Goal: Information Seeking & Learning: Check status

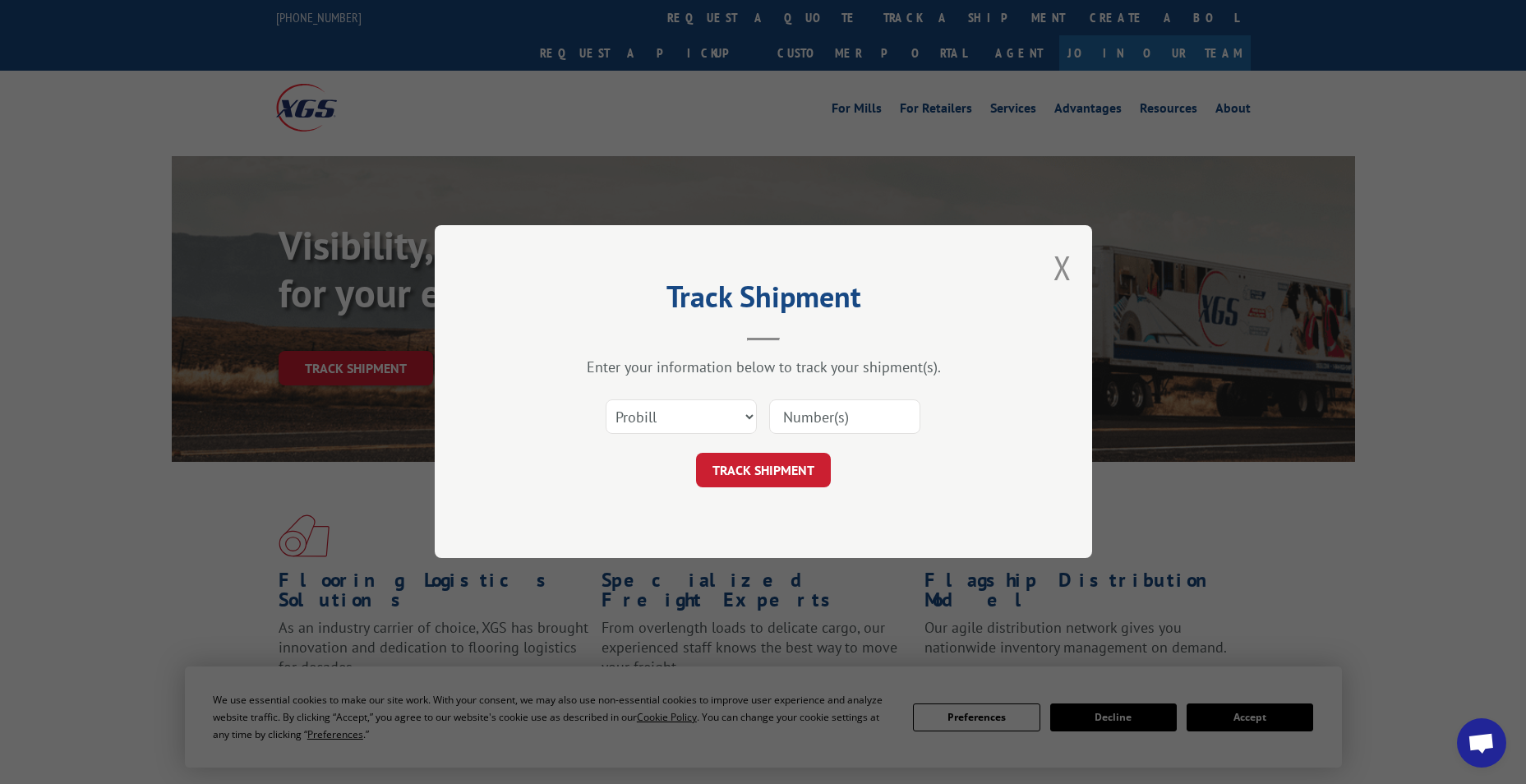
click at [650, 425] on select "Select category... Probill BOL PO" at bounding box center [681, 417] width 151 height 35
select select "po"
click at [606, 400] on select "Select category... Probill BOL PO" at bounding box center [681, 417] width 151 height 35
click at [814, 425] on input at bounding box center [844, 417] width 151 height 35
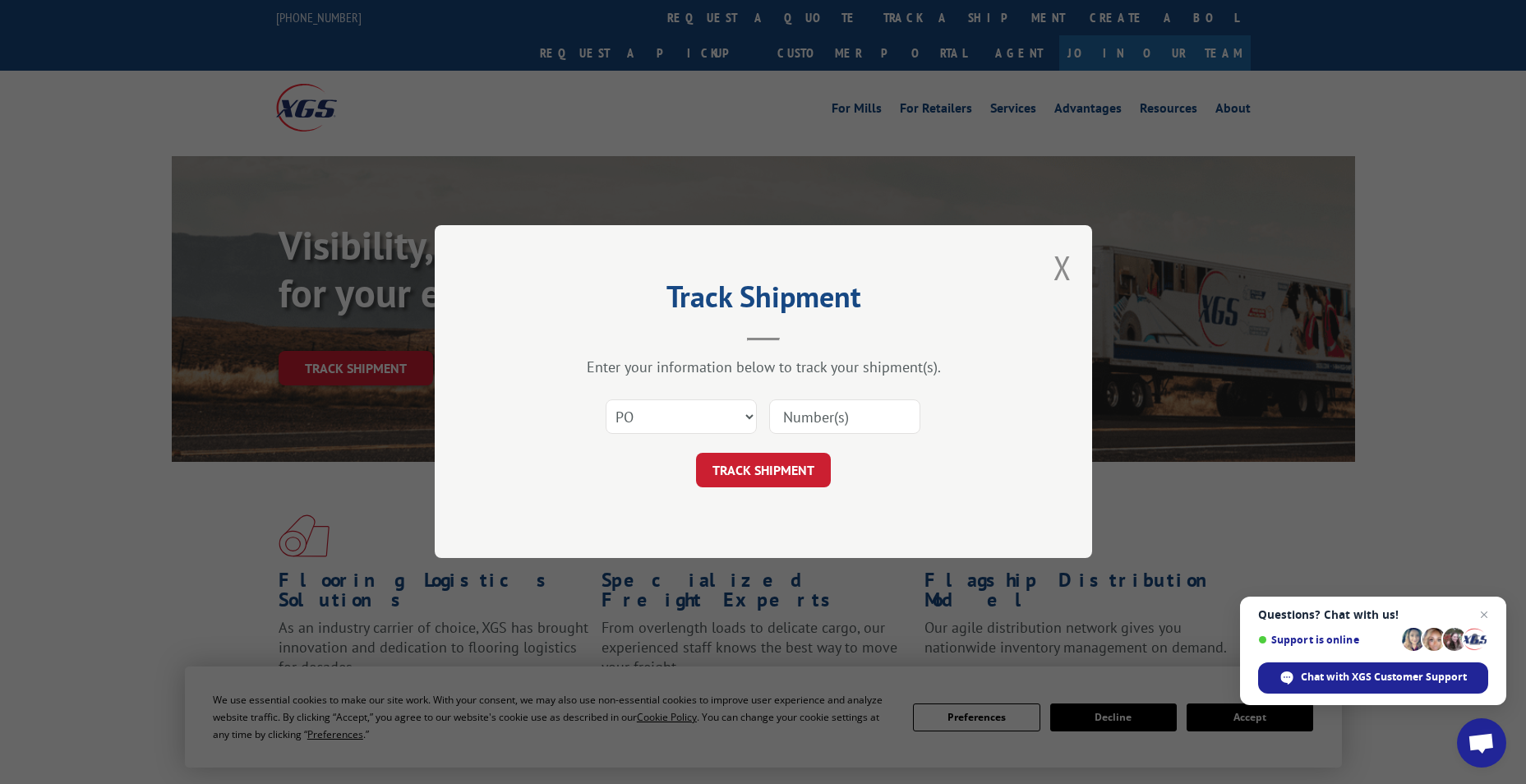
paste input "83530996"
type input "83530996"
click at [795, 452] on form "Select category... Probill BOL PO 83530996 TRACK SHIPMENT" at bounding box center [763, 439] width 493 height 98
click at [797, 462] on button "TRACK SHIPMENT" at bounding box center [763, 470] width 134 height 35
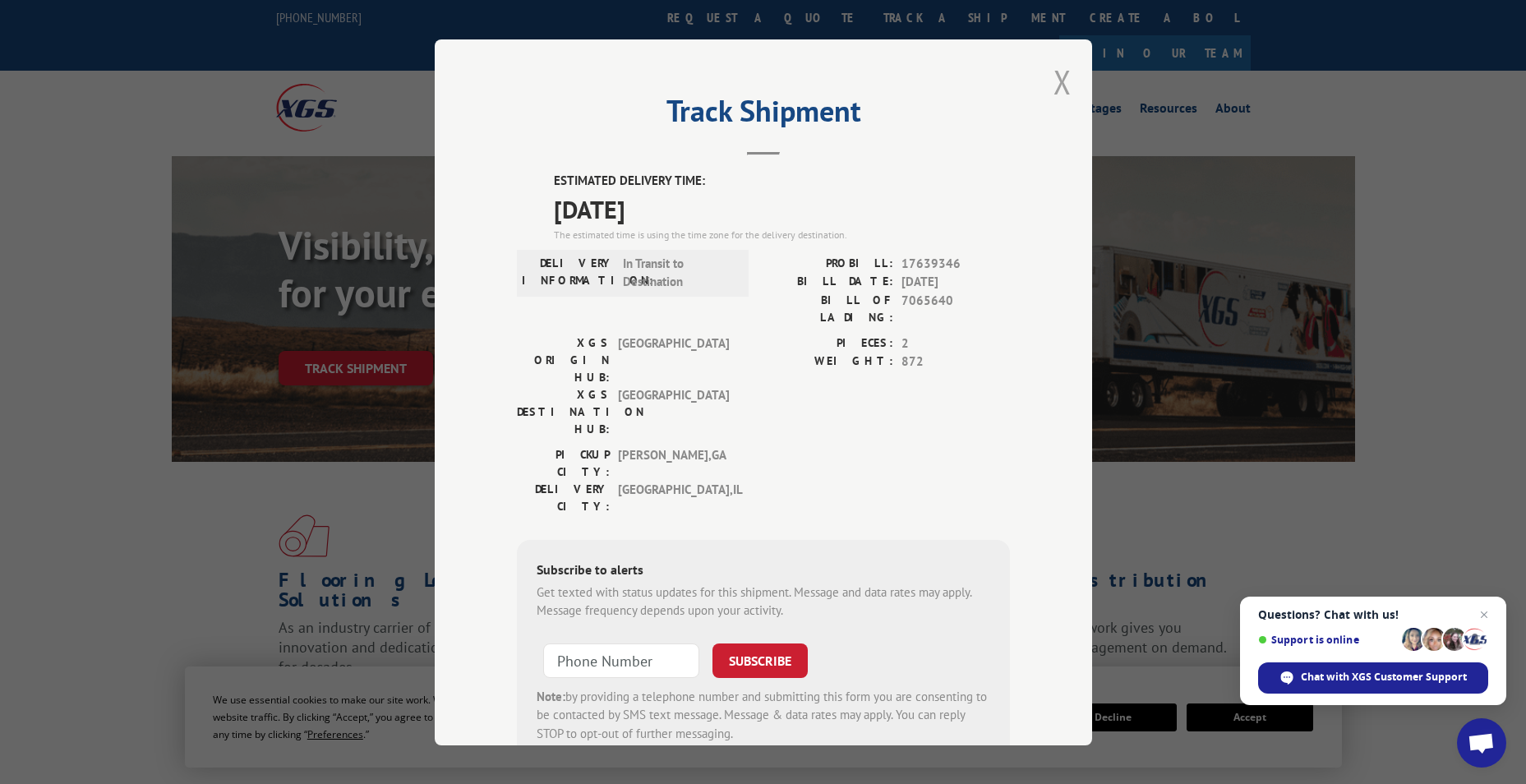
click at [1057, 85] on button "Close modal" at bounding box center [1062, 81] width 18 height 43
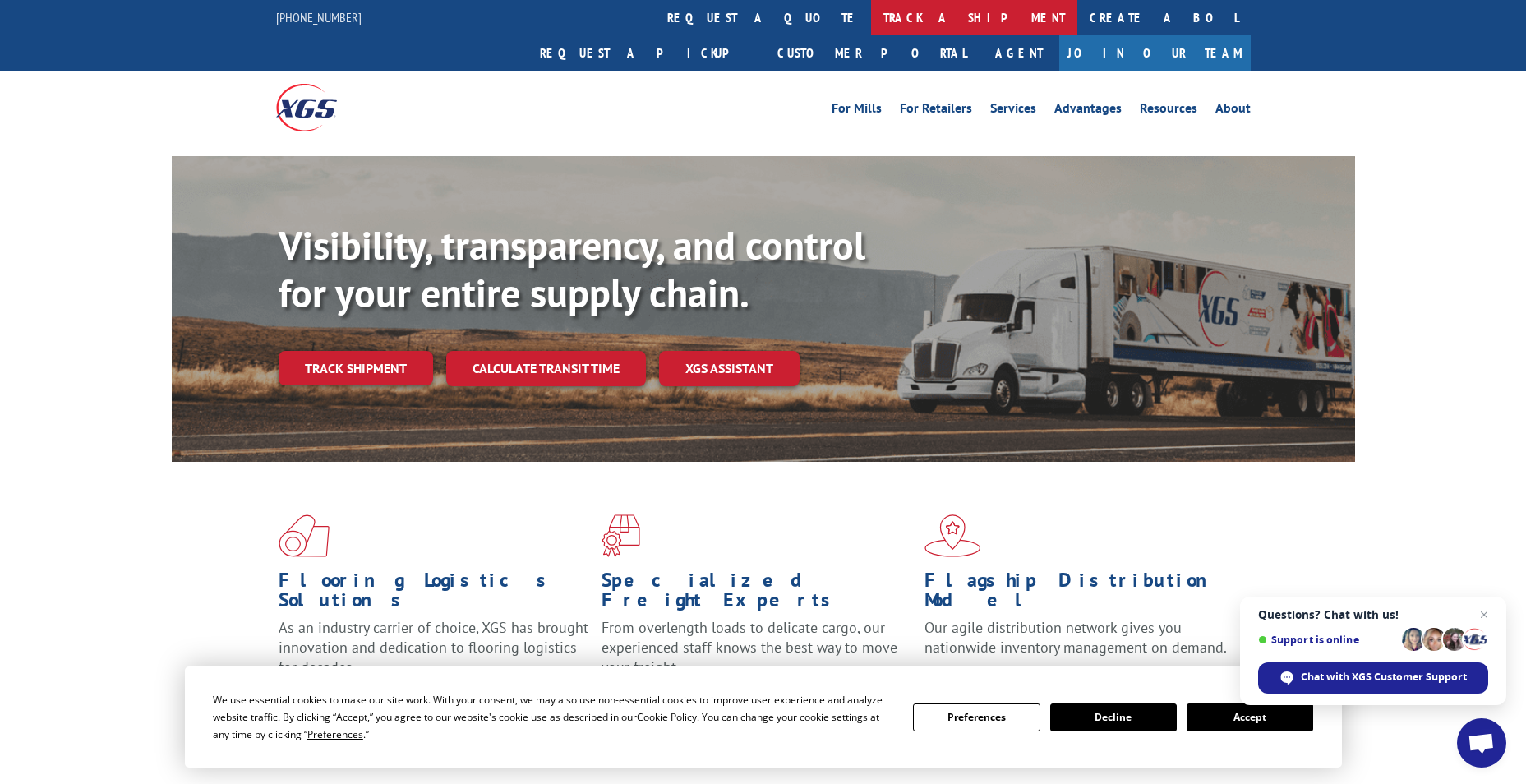
click at [871, 20] on link "track a shipment" at bounding box center [974, 18] width 206 height 36
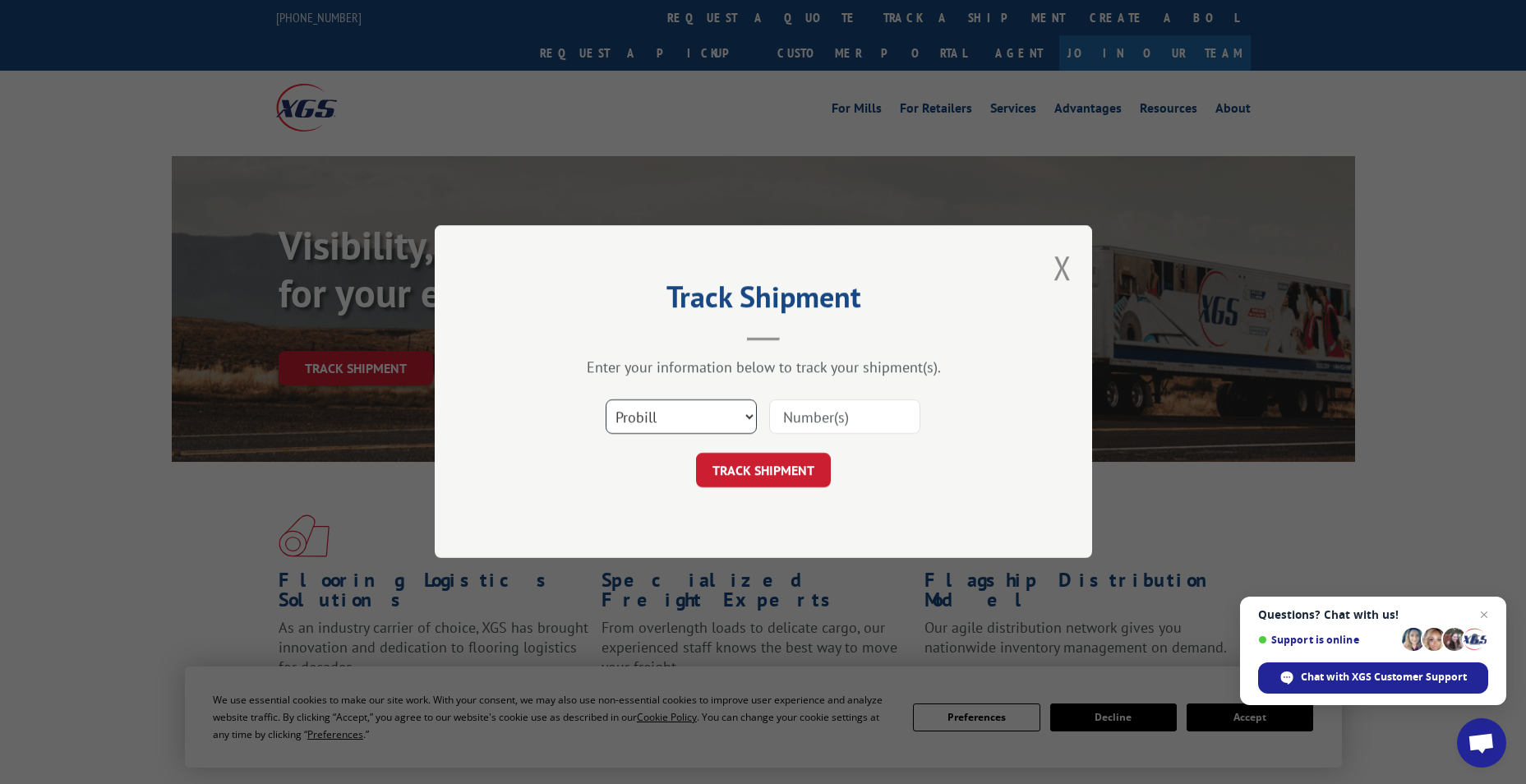
click at [699, 420] on select "Select category... Probill BOL PO" at bounding box center [681, 417] width 151 height 35
select select "po"
click at [606, 400] on select "Select category... Probill BOL PO" at bounding box center [681, 417] width 151 height 35
click at [803, 417] on input at bounding box center [844, 417] width 151 height 35
paste input "83530988"
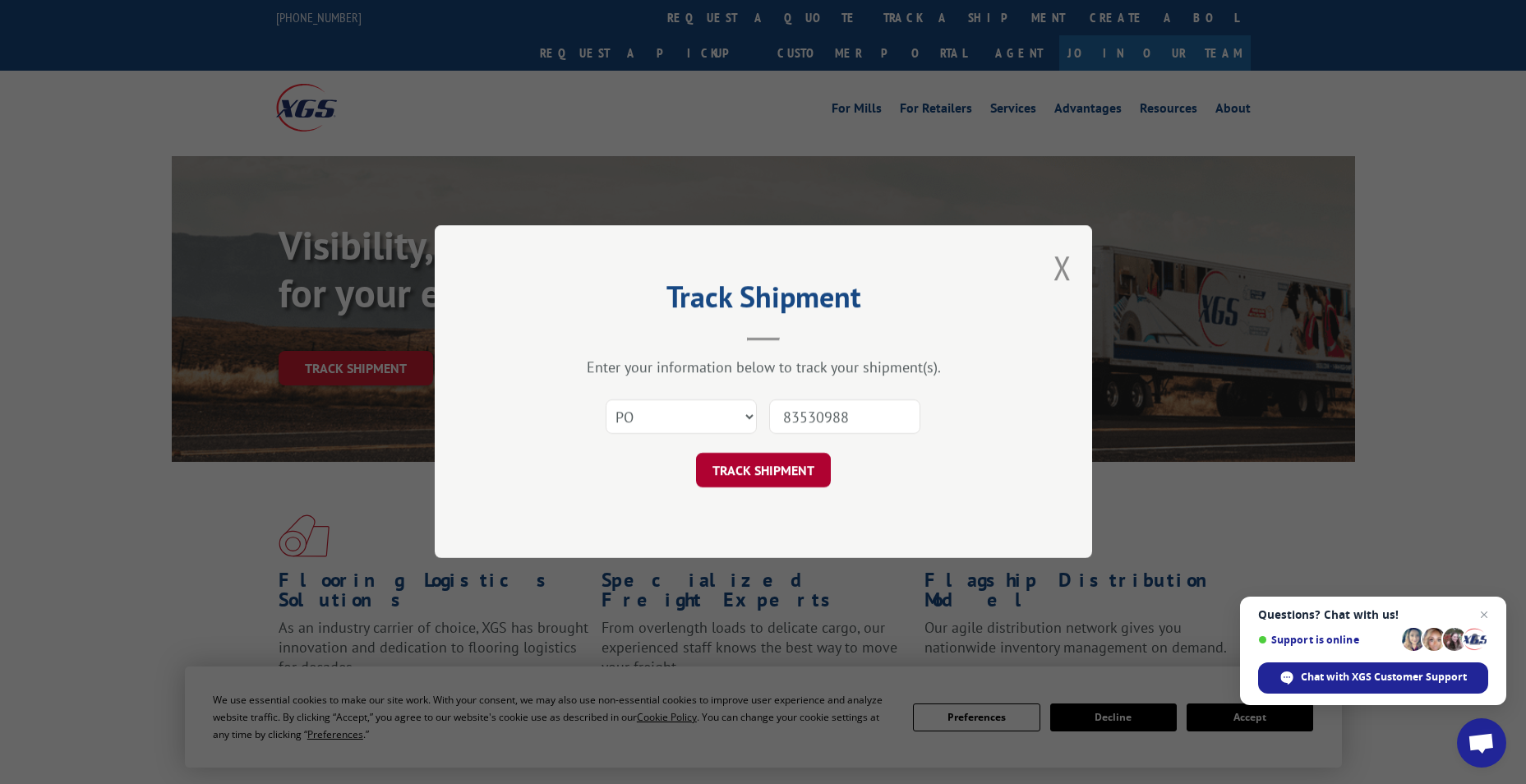
type input "83530988"
click at [765, 463] on button "TRACK SHIPMENT" at bounding box center [763, 470] width 134 height 35
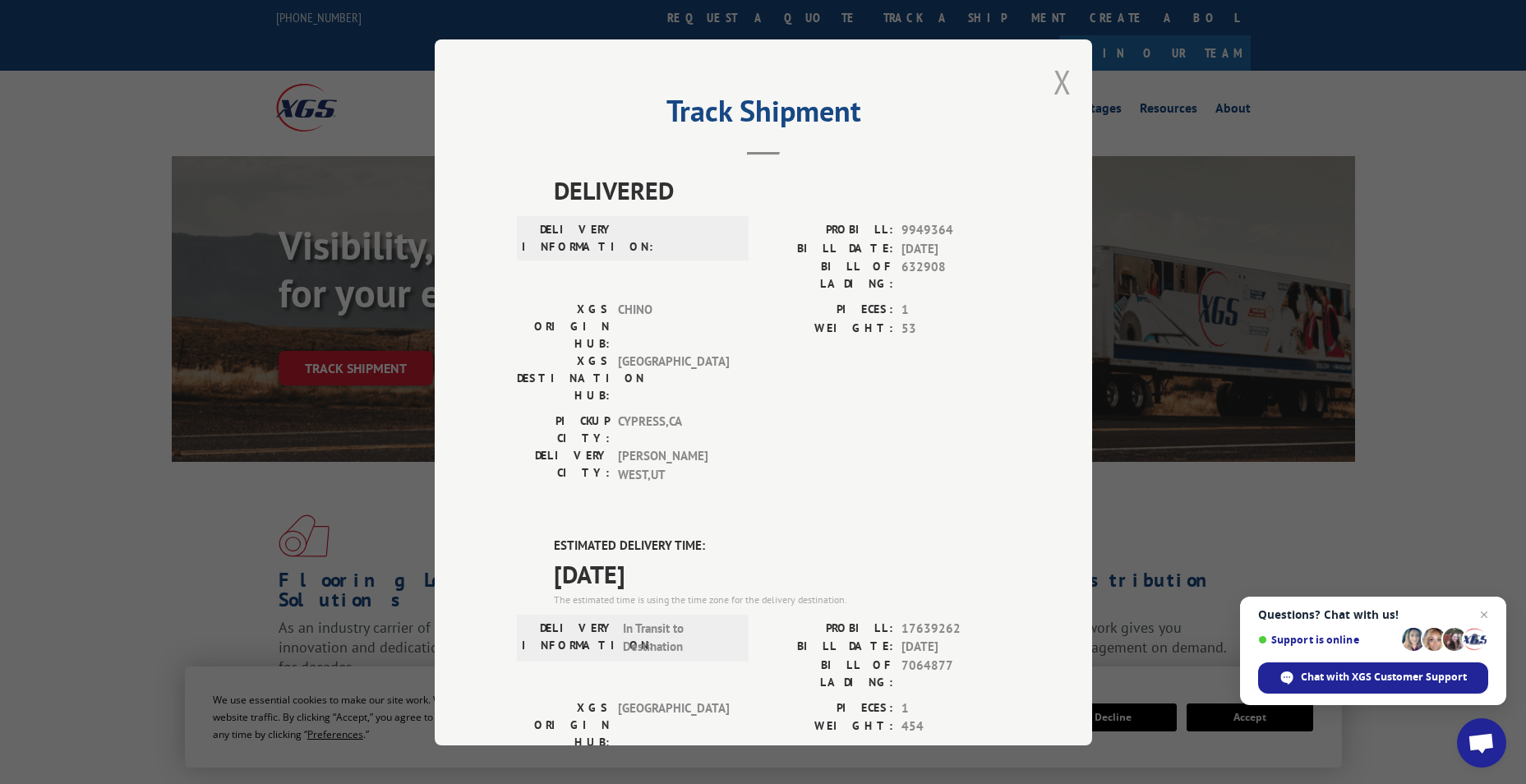
click at [1053, 75] on button "Close modal" at bounding box center [1062, 81] width 18 height 43
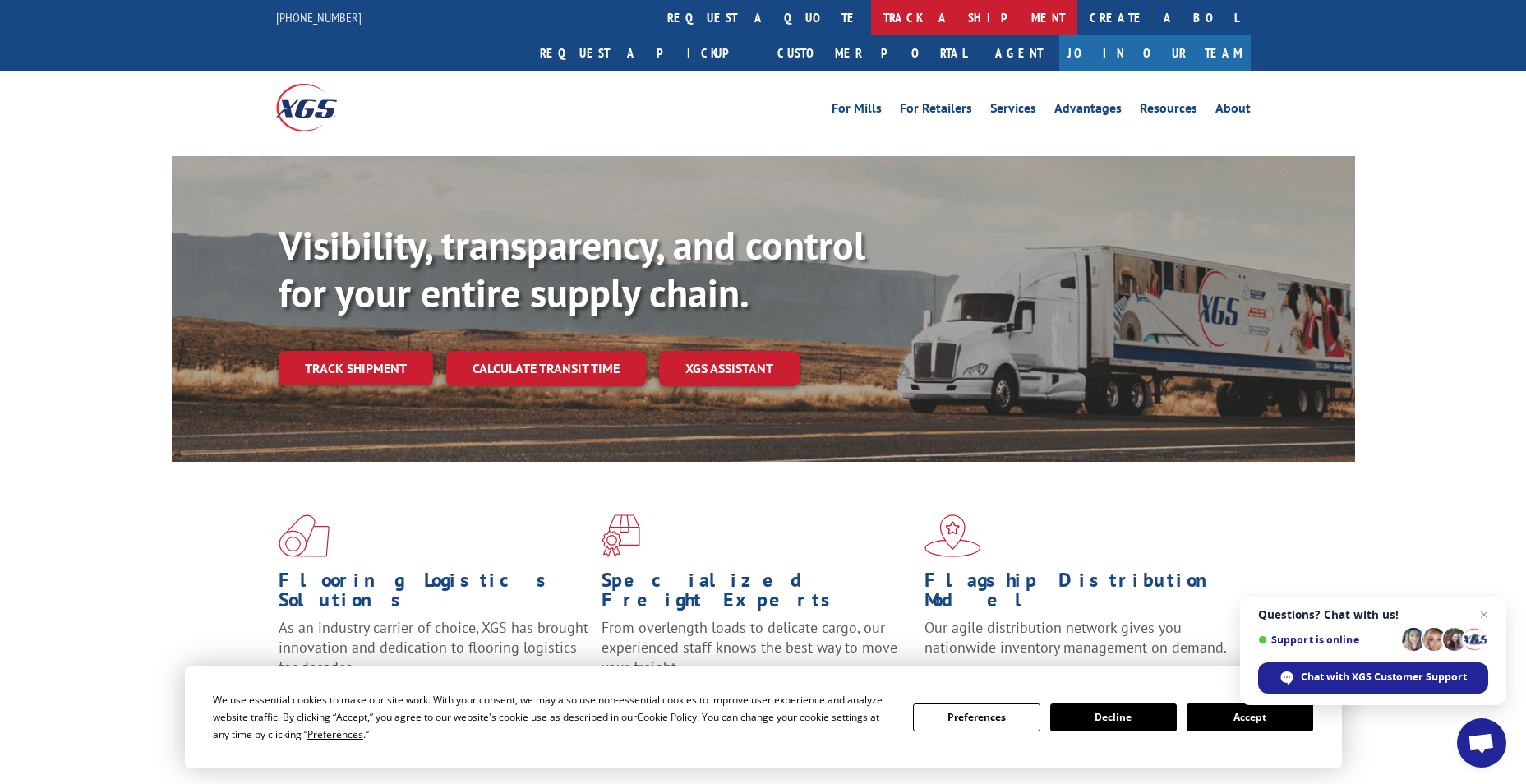
click at [871, 11] on link "track a shipment" at bounding box center [974, 18] width 206 height 36
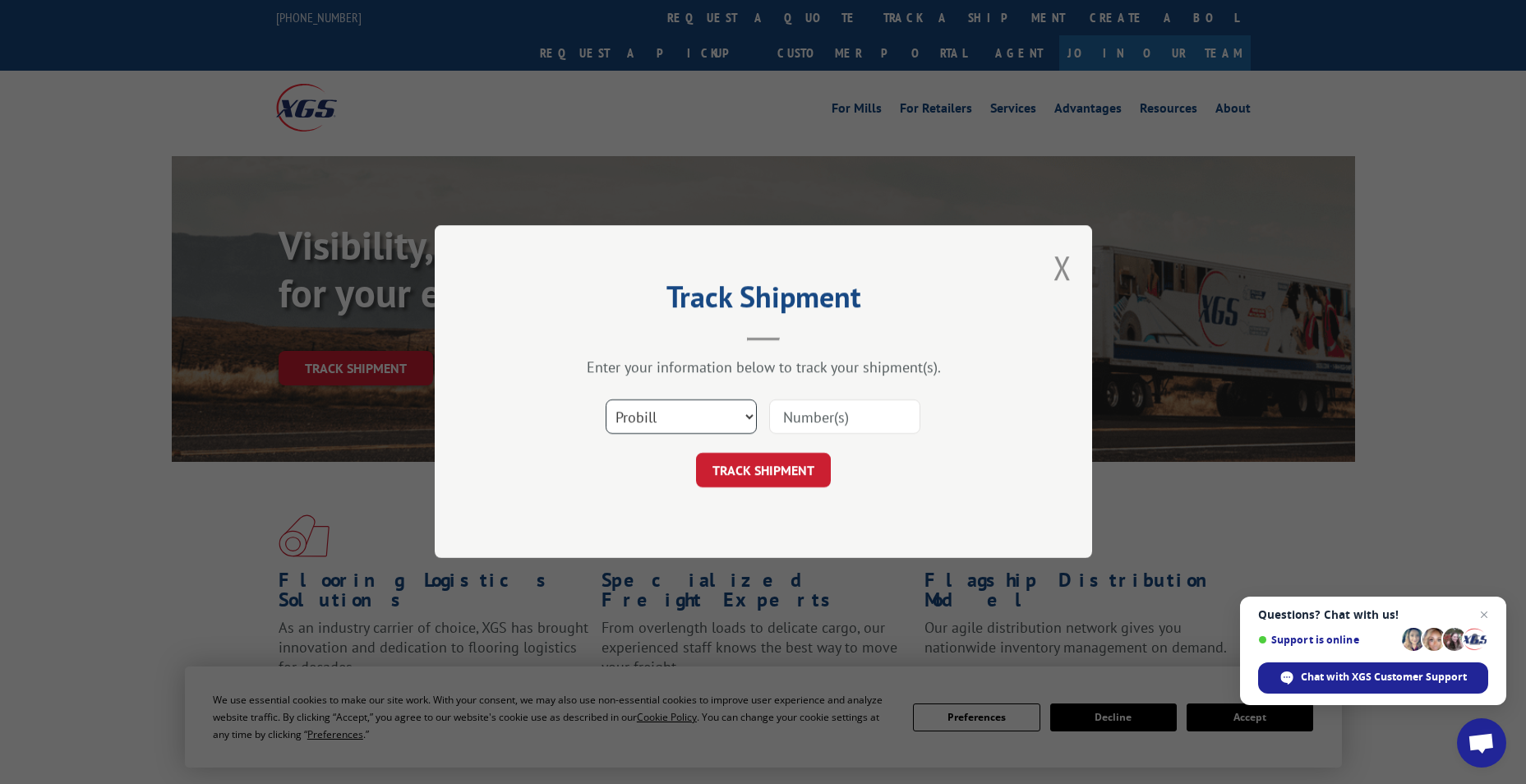
click at [682, 418] on select "Select category... Probill BOL PO" at bounding box center [681, 417] width 151 height 35
select select "po"
click at [606, 400] on select "Select category... Probill BOL PO" at bounding box center [681, 417] width 151 height 35
click at [794, 401] on input at bounding box center [844, 417] width 151 height 35
paste input "83531011"
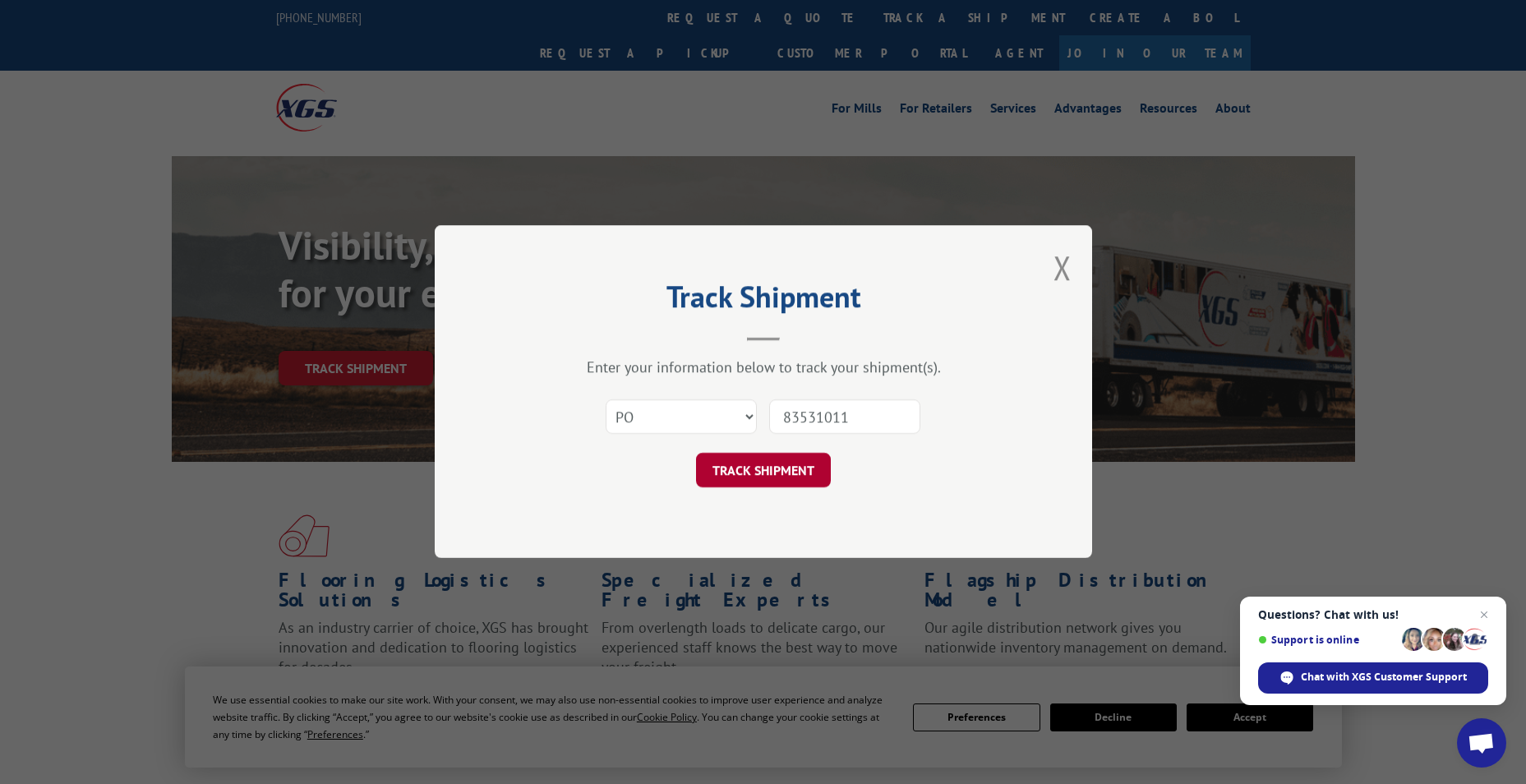
type input "83531011"
click at [772, 463] on button "TRACK SHIPMENT" at bounding box center [763, 470] width 134 height 35
